Goal: Information Seeking & Learning: Find specific fact

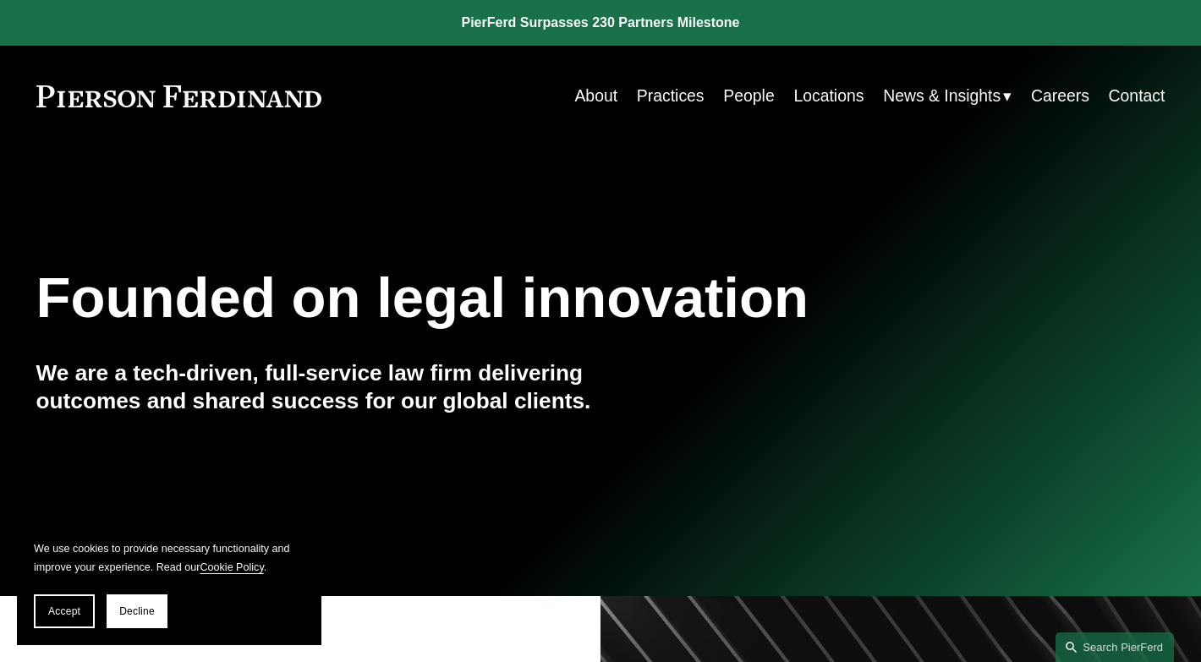
click at [659, 107] on link "Practices" at bounding box center [671, 96] width 68 height 33
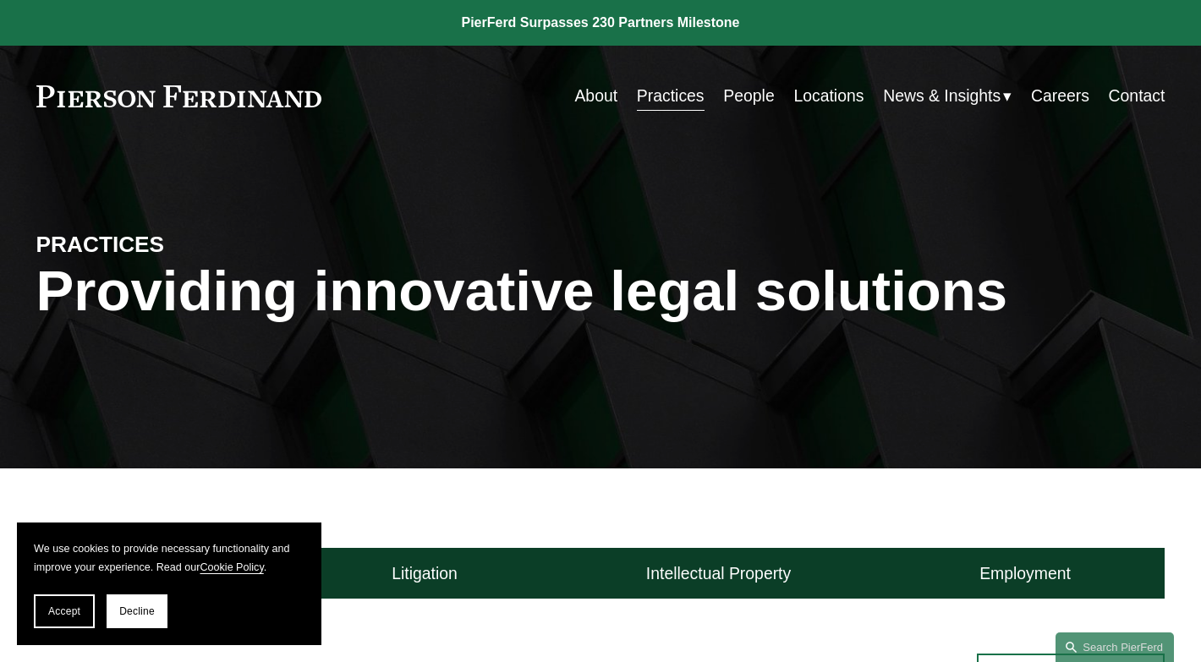
scroll to position [431, 0]
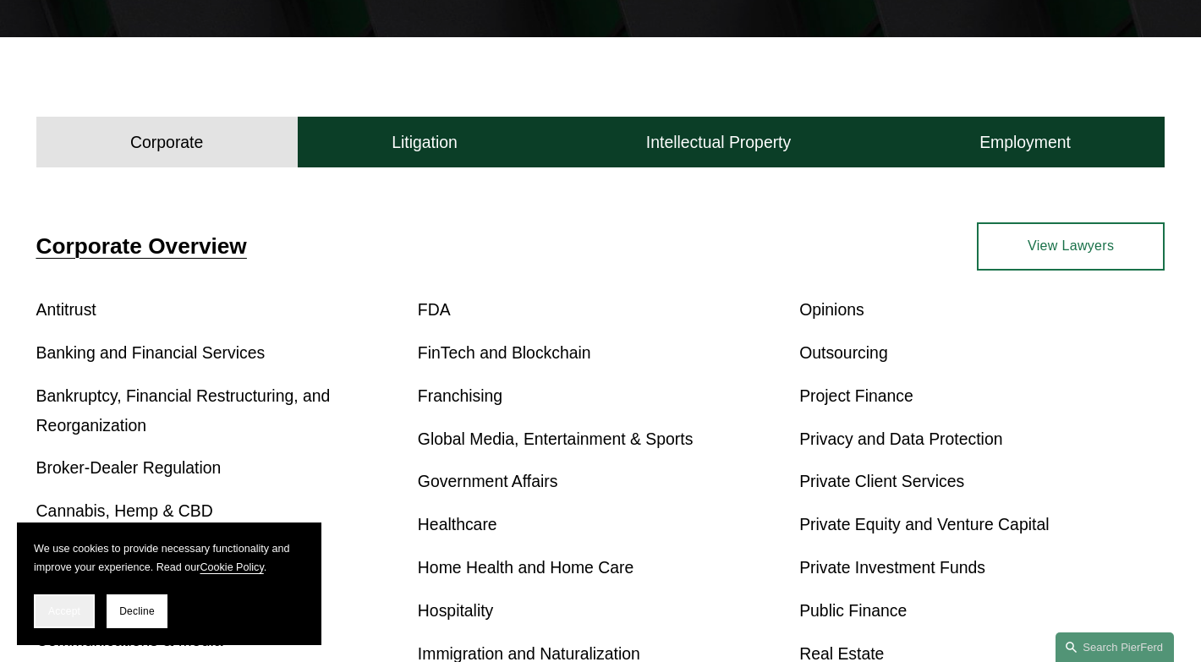
click at [69, 612] on span "Accept" at bounding box center [64, 612] width 32 height 12
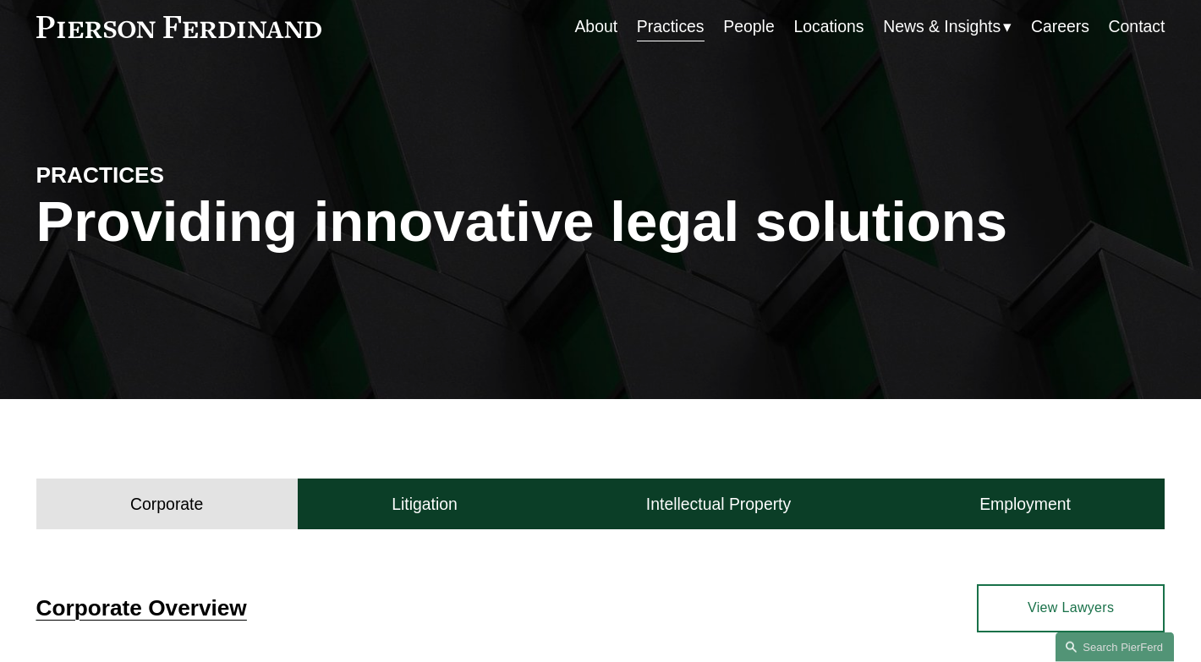
scroll to position [0, 0]
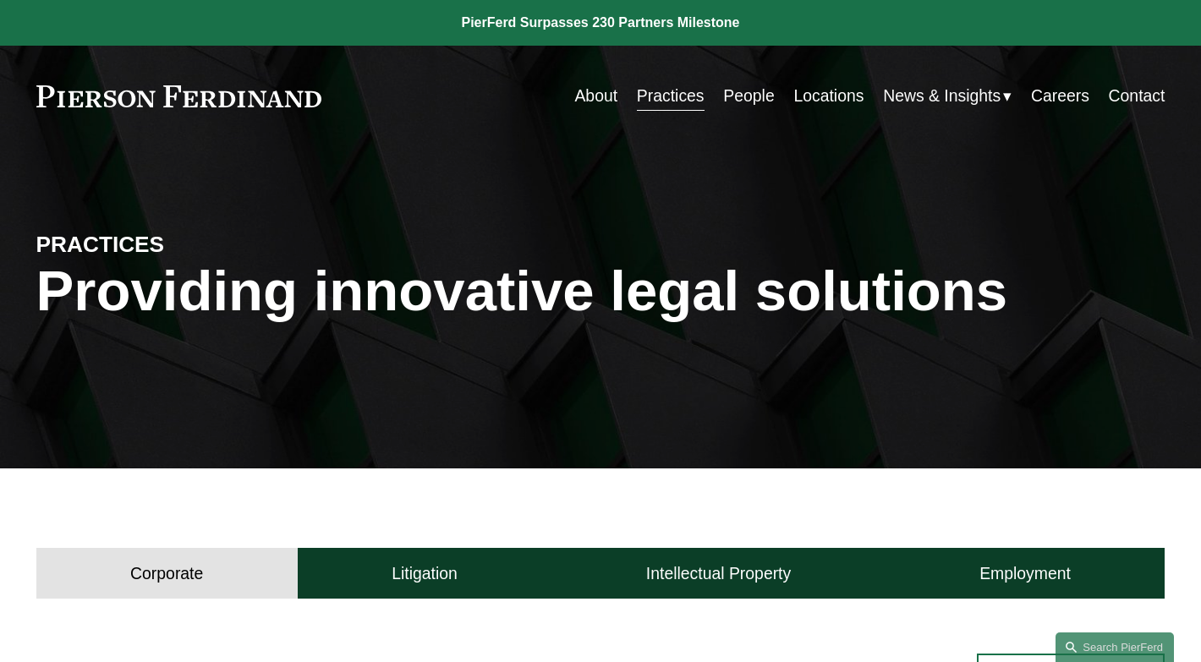
click at [744, 98] on link "People" at bounding box center [748, 96] width 51 height 33
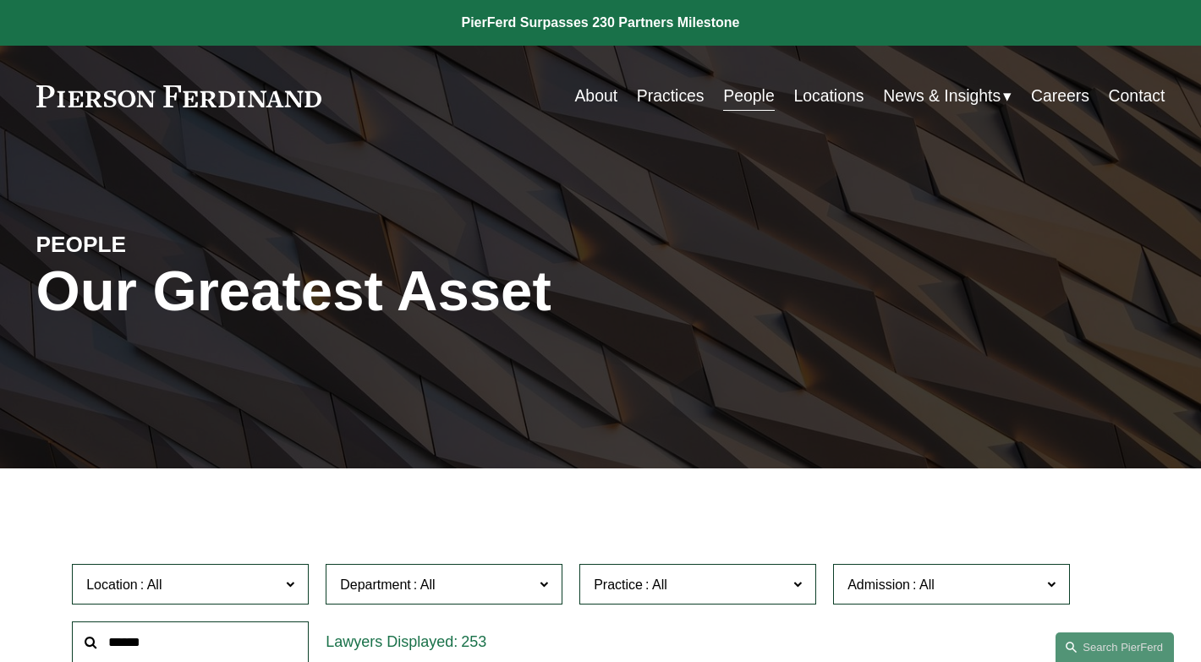
scroll to position [431, 0]
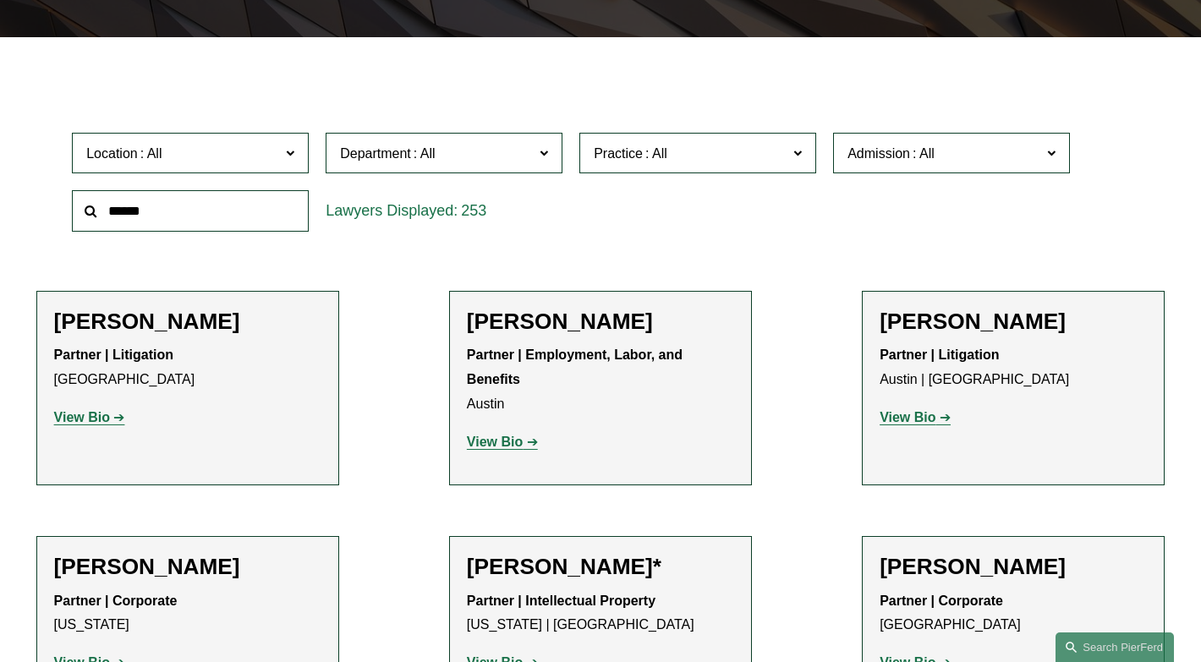
click at [195, 223] on input "text" at bounding box center [190, 210] width 237 height 41
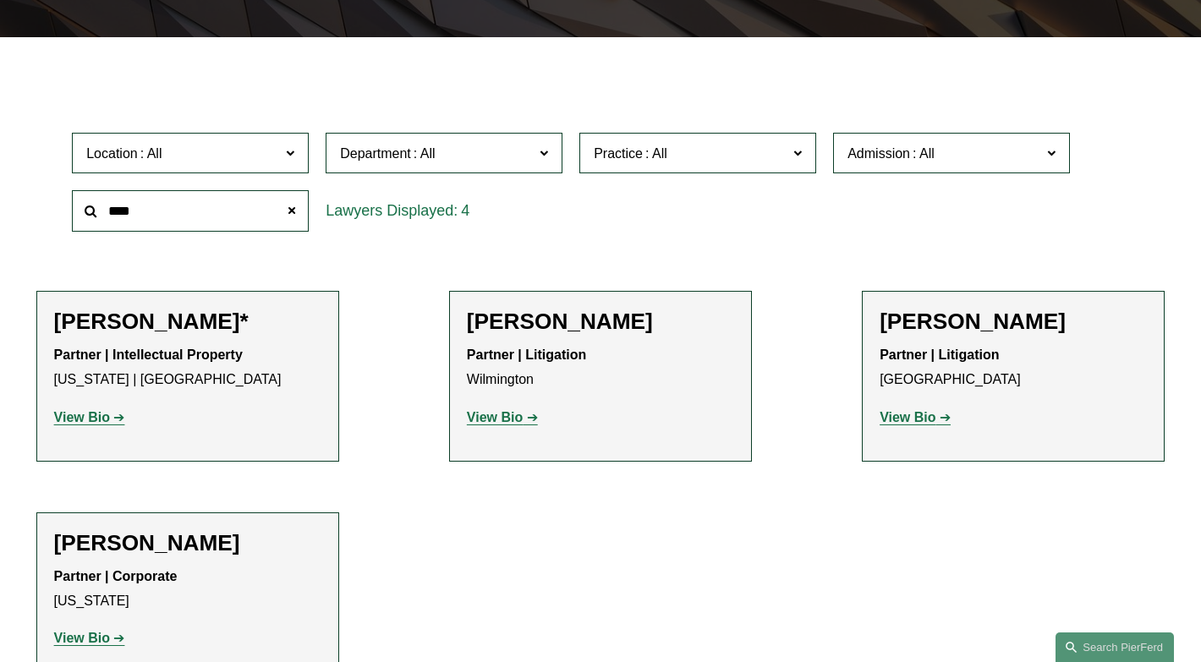
type input "****"
click at [502, 419] on strong "View Bio" at bounding box center [495, 417] width 56 height 14
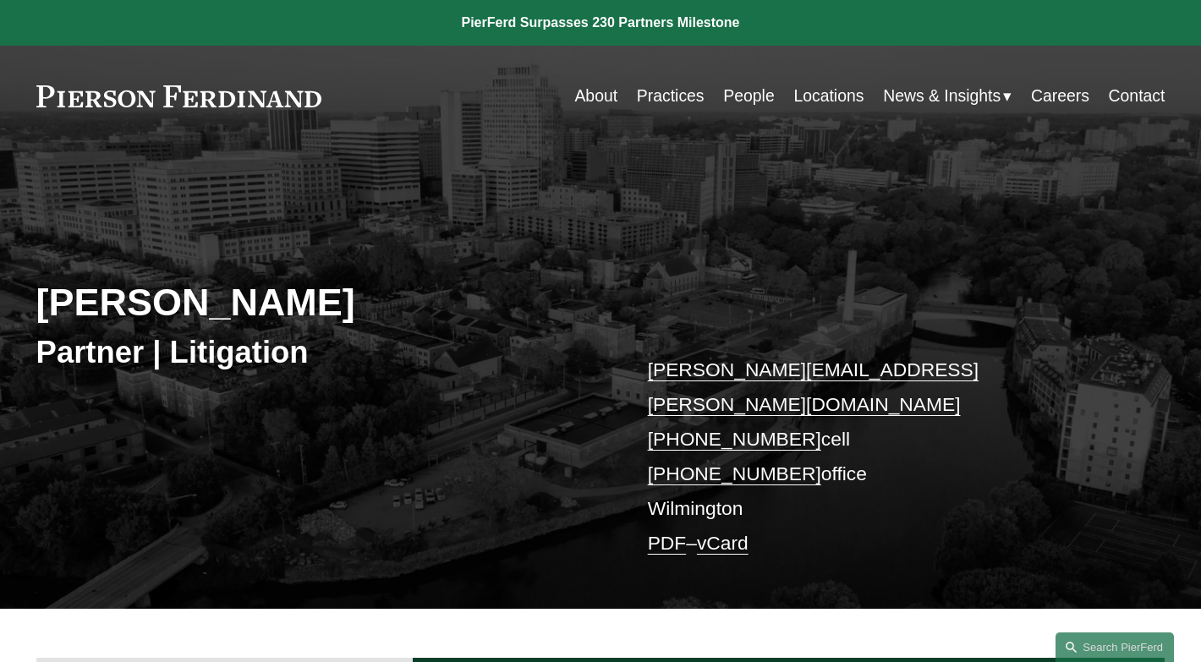
click at [233, 609] on div "About Credentials Experience" at bounding box center [600, 657] width 1201 height 97
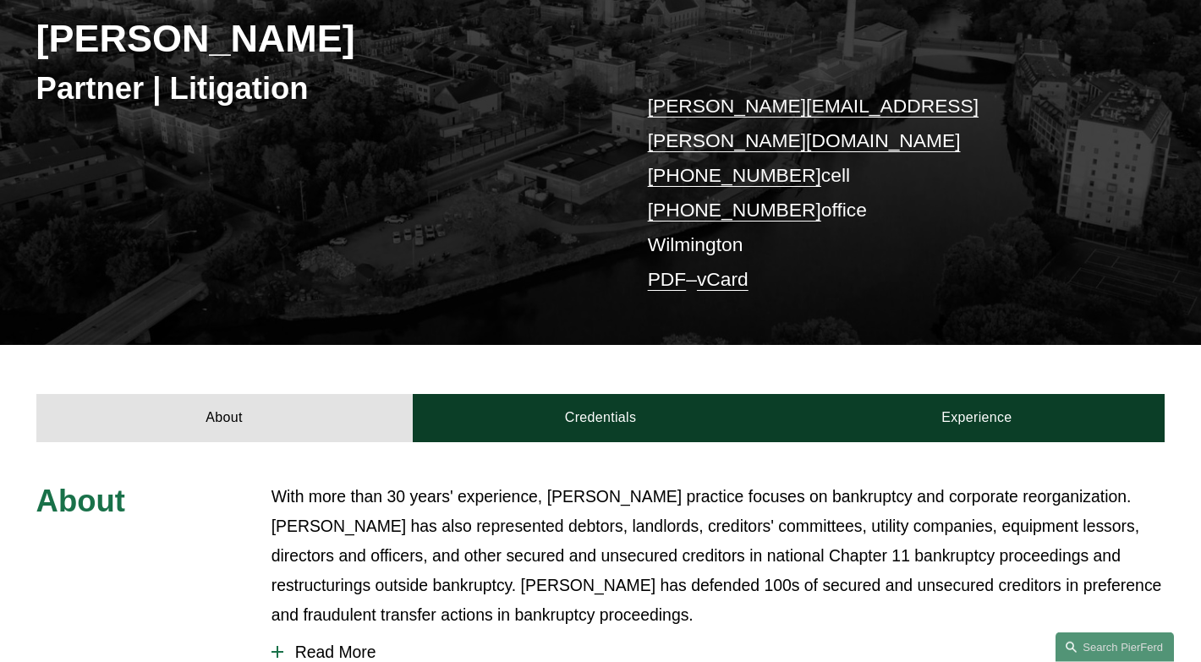
scroll to position [431, 0]
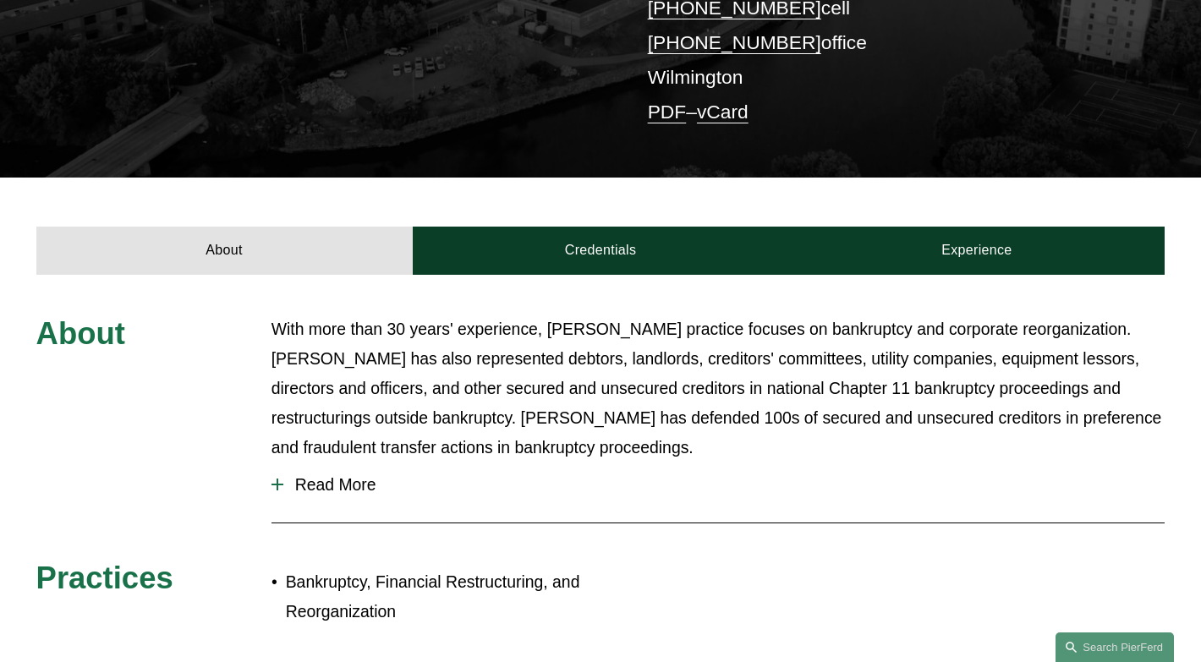
click at [330, 568] on p "Bankruptcy, Financial Restructuring, and Reorganization" at bounding box center [443, 597] width 315 height 59
copy p "Bankruptcy"
click at [195, 458] on div "About With more than 30 years' experience, Mr. Carbino’s practice focuses on ba…" at bounding box center [600, 475] width 1201 height 321
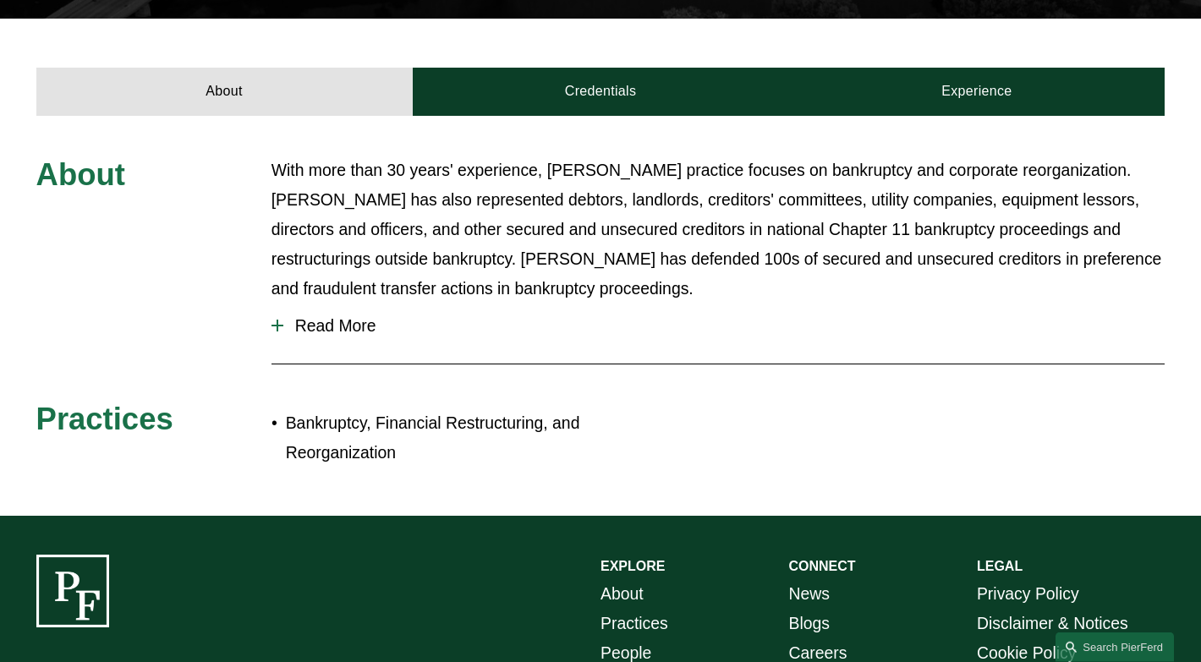
scroll to position [757, 0]
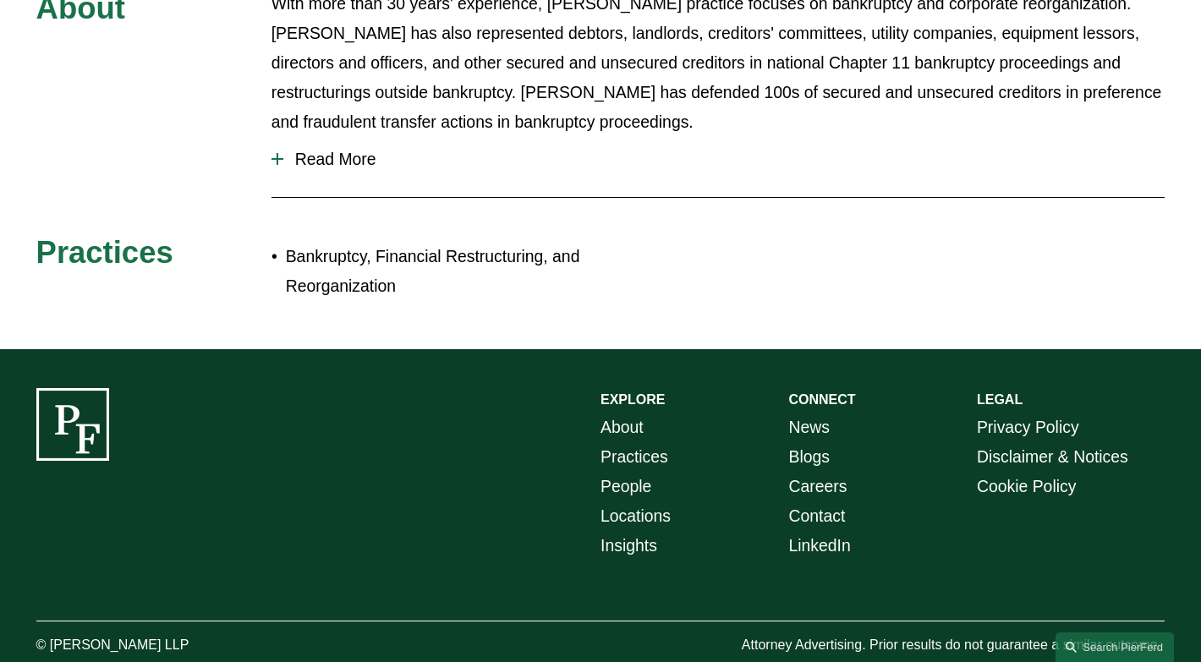
click at [397, 242] on p "Bankruptcy, Financial Restructuring, and Reorganization" at bounding box center [443, 271] width 315 height 59
copy p "Financial"
click at [238, 421] on div "EXPLORE CONNECT About Practices People Locations Insights News Blogs Careers Co…" at bounding box center [600, 522] width 1201 height 269
drag, startPoint x: 56, startPoint y: 611, endPoint x: 221, endPoint y: 612, distance: 165.0
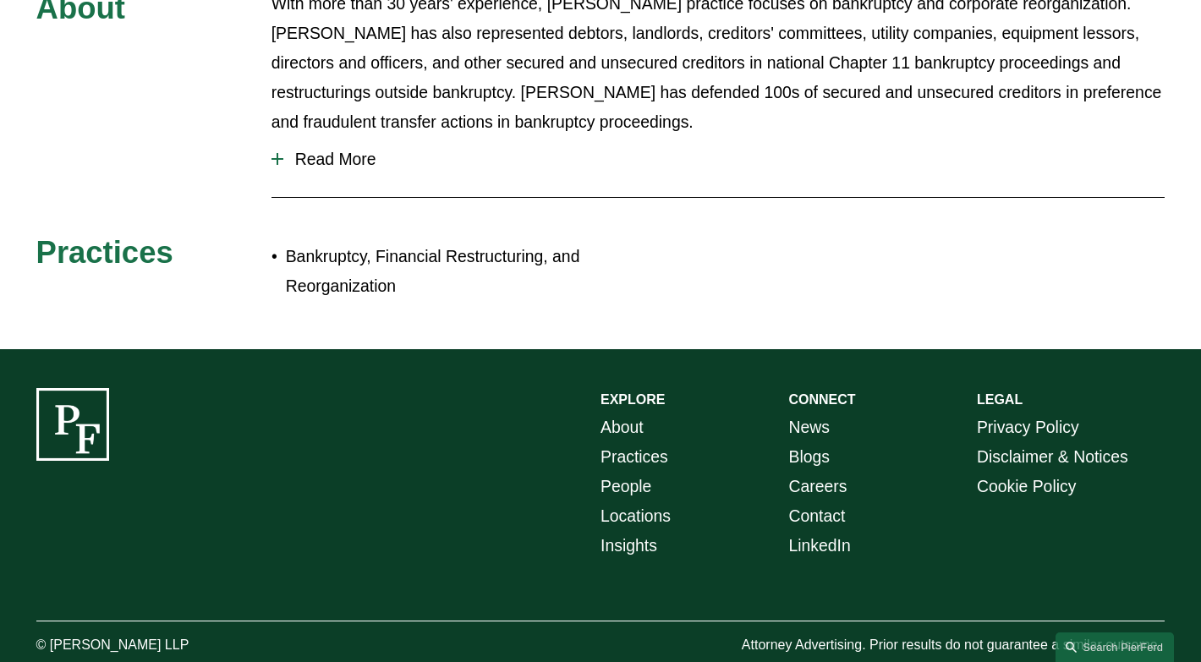
click at [221, 634] on p "© [PERSON_NAME] LLP" at bounding box center [153, 646] width 235 height 25
click at [102, 634] on p "© [PERSON_NAME] LLP" at bounding box center [153, 646] width 235 height 25
drag, startPoint x: 51, startPoint y: 612, endPoint x: 228, endPoint y: 601, distance: 177.1
click at [228, 634] on p "© [PERSON_NAME] LLP" at bounding box center [153, 646] width 235 height 25
copy p "Pierson Ferdinand LLP"
